Goal: Task Accomplishment & Management: Manage account settings

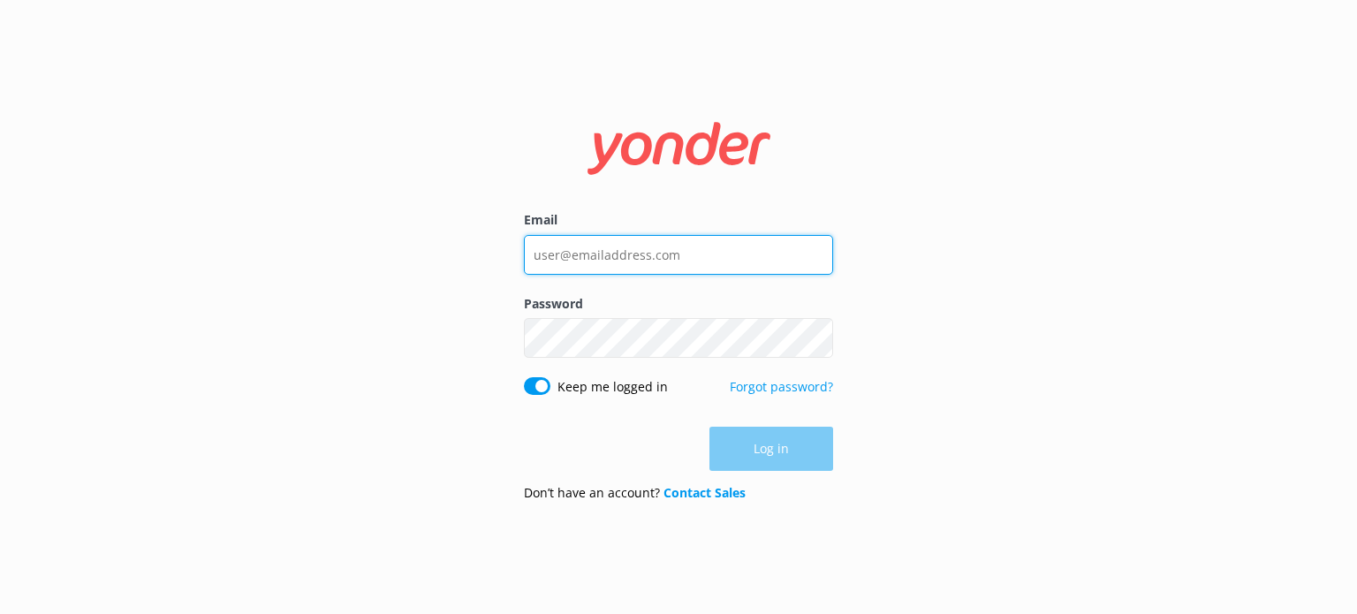
type input "[EMAIL_ADDRESS][DOMAIN_NAME]"
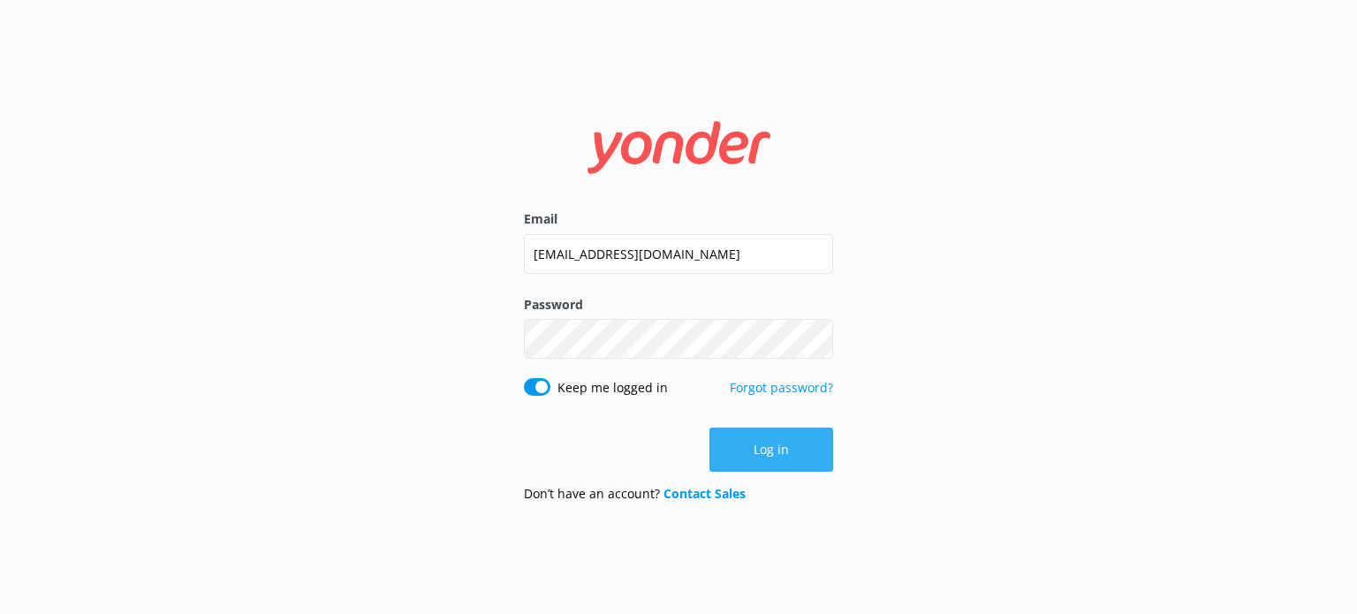
click at [764, 431] on button "Log in" at bounding box center [772, 450] width 124 height 44
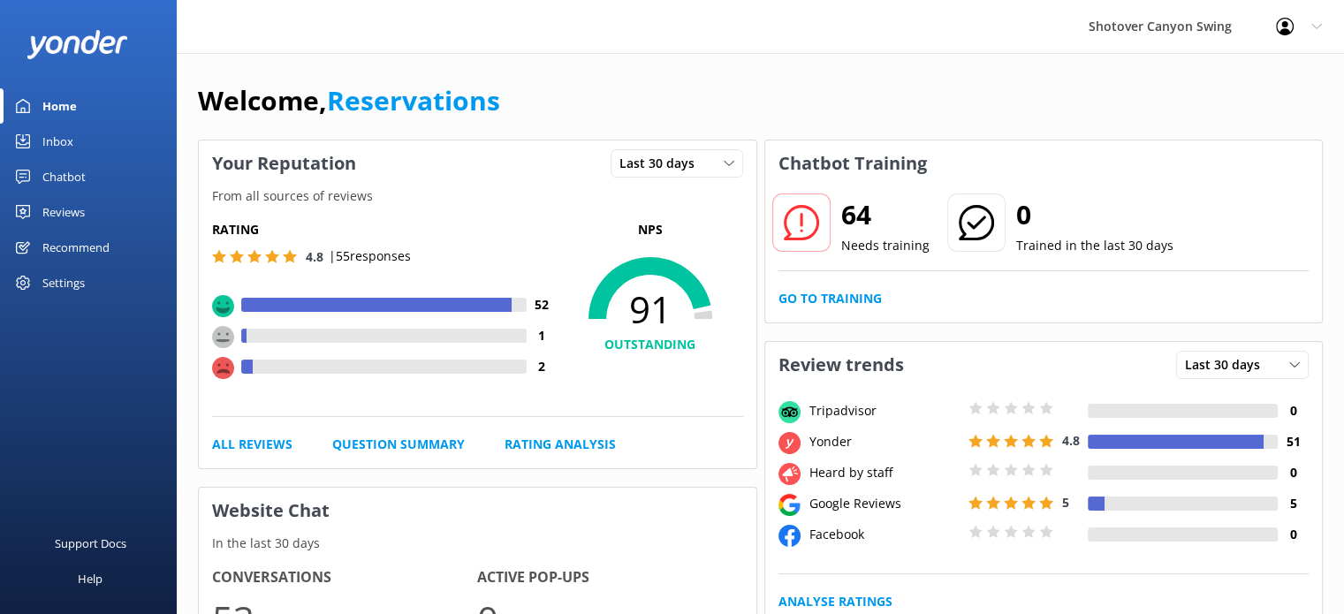
click at [47, 201] on div "Reviews" at bounding box center [63, 211] width 42 height 35
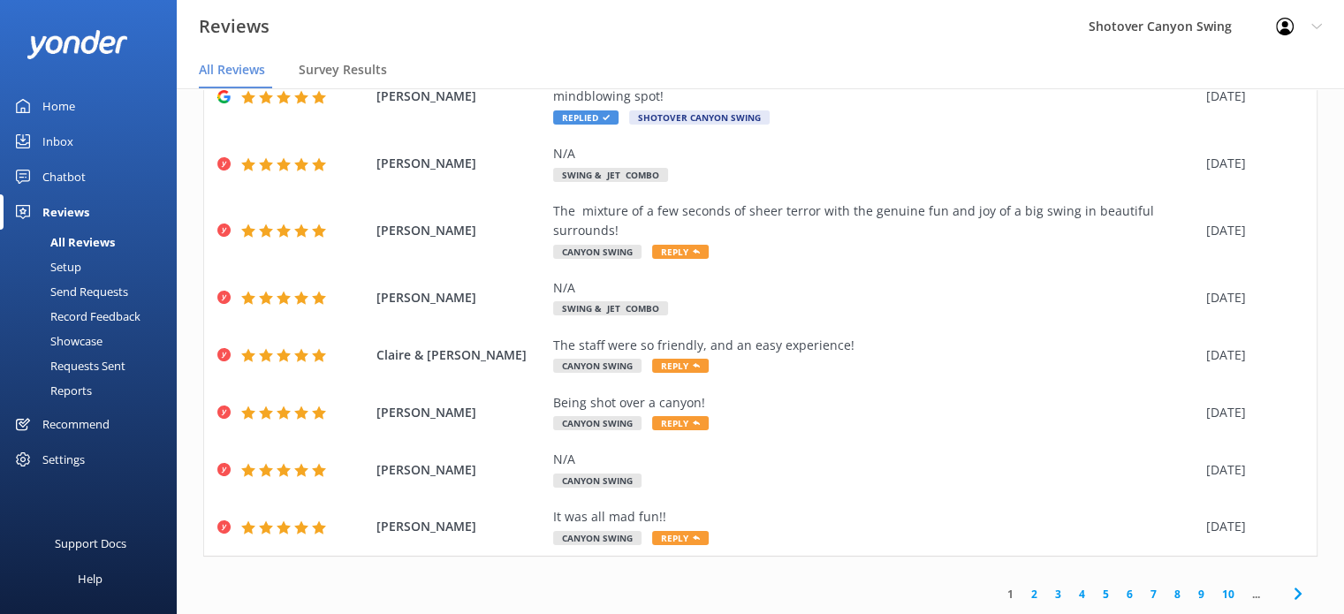
scroll to position [35, 0]
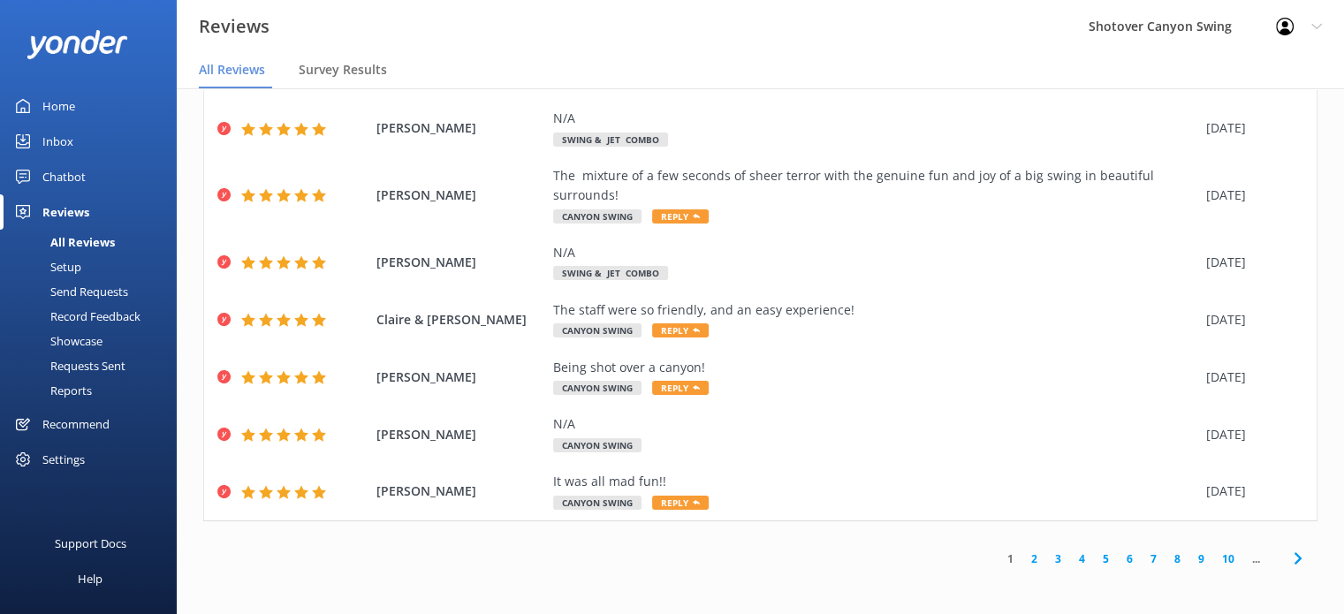
click at [1023, 558] on link "2" at bounding box center [1035, 559] width 24 height 17
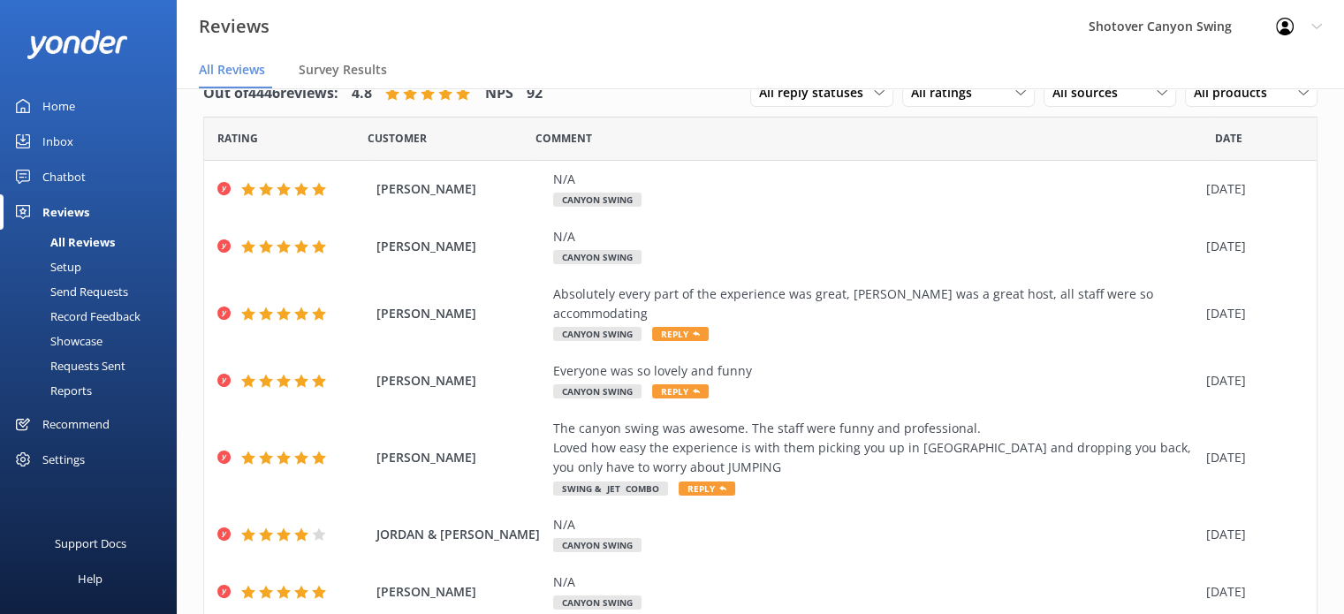
click at [58, 107] on div "Home" at bounding box center [58, 105] width 33 height 35
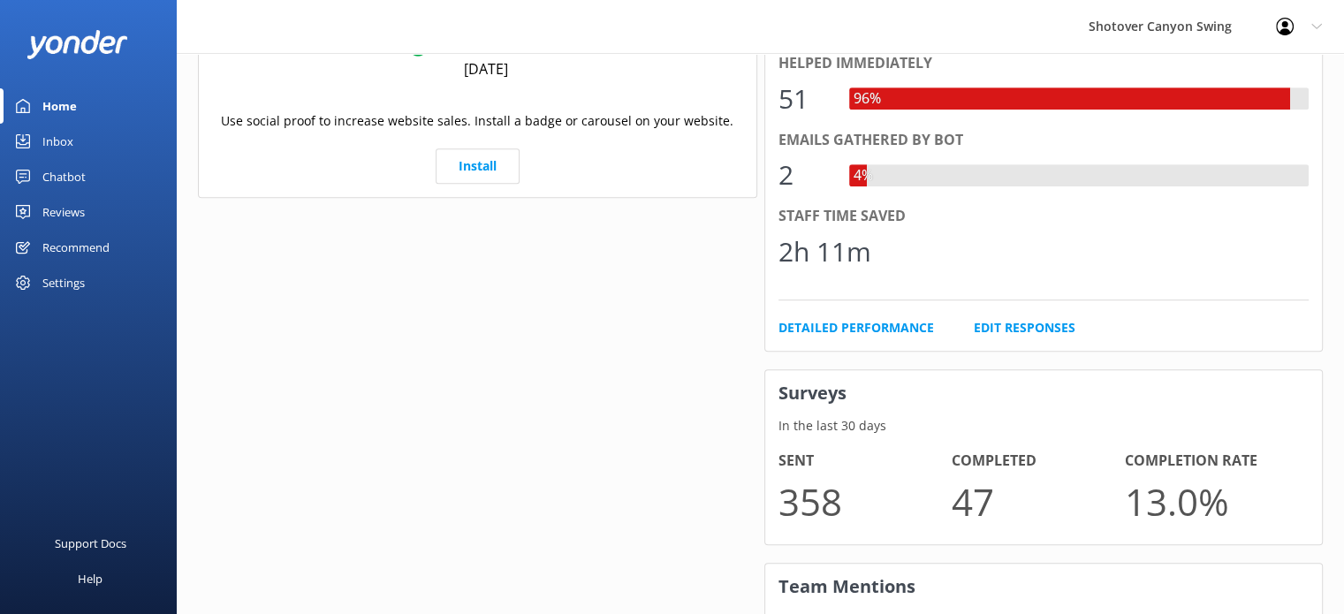
scroll to position [962, 0]
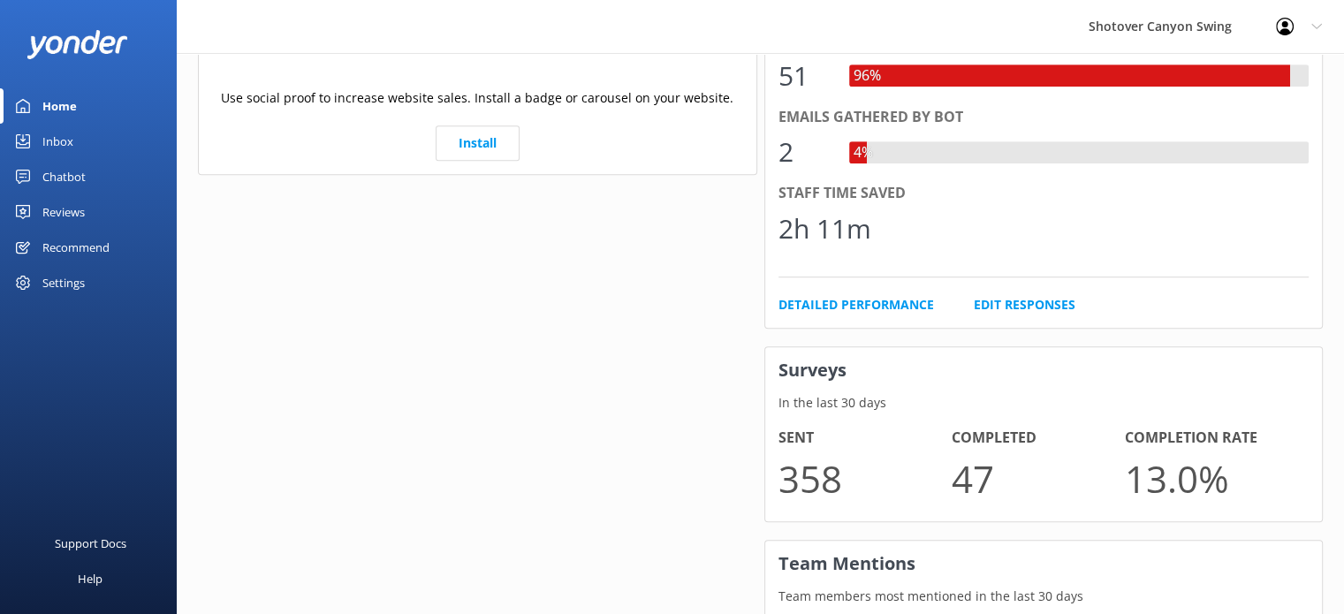
drag, startPoint x: 482, startPoint y: 345, endPoint x: 500, endPoint y: 437, distance: 94.6
click at [500, 437] on div "Your Reputation Last 30 days Last 7 days Last 30 days From all sources of revie…" at bounding box center [477, 50] width 566 height 1751
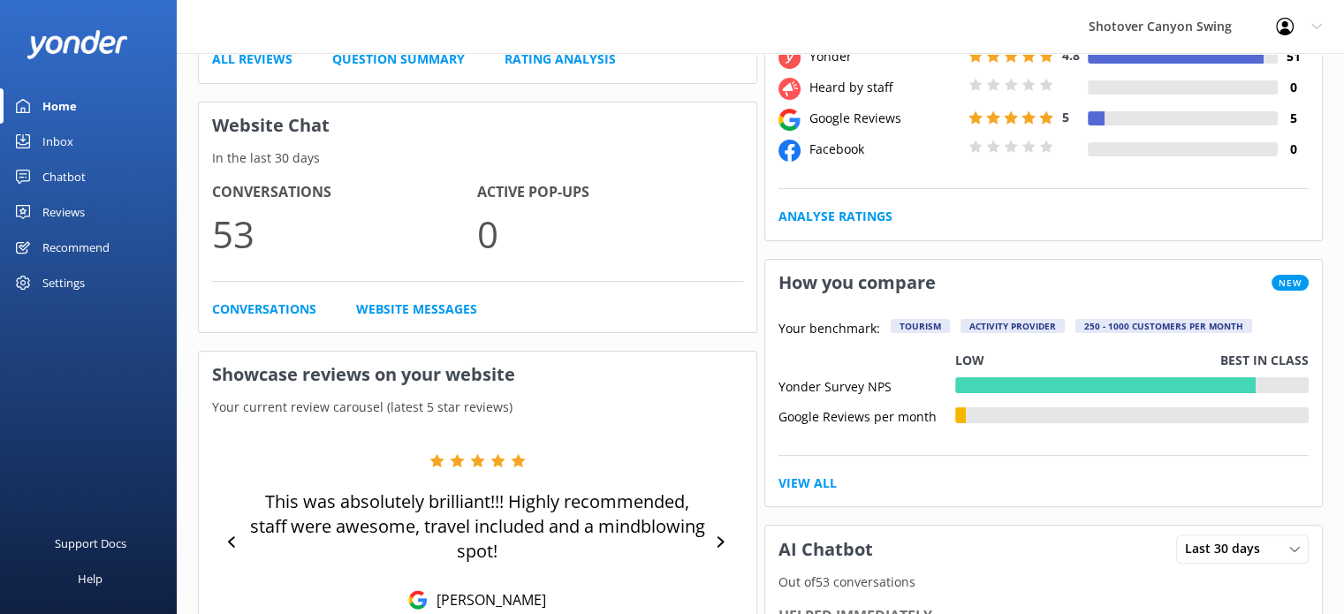
scroll to position [0, 0]
